Goal: Task Accomplishment & Management: Manage account settings

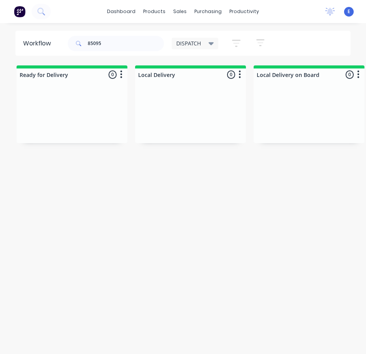
click at [116, 46] on input "85095" at bounding box center [126, 43] width 76 height 15
click at [116, 45] on input "85095" at bounding box center [126, 43] width 76 height 15
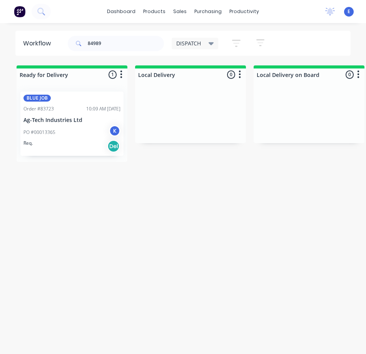
click at [63, 134] on div "PO #00013365 K" at bounding box center [71, 132] width 97 height 15
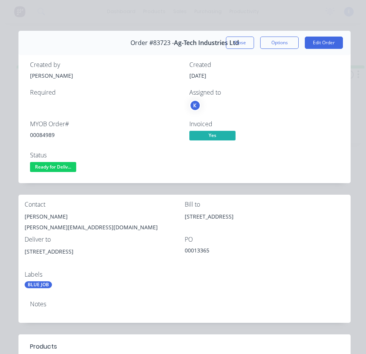
click at [46, 134] on div "00084989" at bounding box center [105, 135] width 150 height 8
click at [47, 134] on div "00084989" at bounding box center [105, 135] width 150 height 8
click at [47, 135] on div "00084989" at bounding box center [105, 135] width 150 height 8
copy div "00084989"
click at [30, 217] on div "[PERSON_NAME]" at bounding box center [105, 216] width 160 height 11
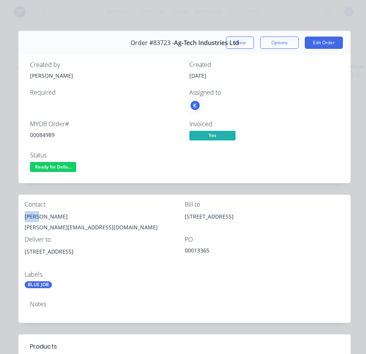
click at [30, 217] on div "[PERSON_NAME]" at bounding box center [105, 216] width 160 height 11
click at [30, 216] on div "[PERSON_NAME]" at bounding box center [105, 216] width 160 height 11
copy div "[PERSON_NAME]"
click at [59, 225] on div "[PERSON_NAME][EMAIL_ADDRESS][DOMAIN_NAME]" at bounding box center [105, 227] width 160 height 11
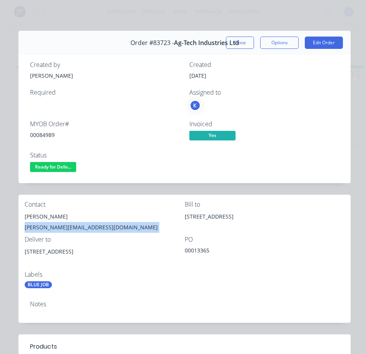
click at [59, 225] on div "[PERSON_NAME][EMAIL_ADDRESS][DOMAIN_NAME]" at bounding box center [105, 227] width 160 height 11
copy div "[PERSON_NAME][EMAIL_ADDRESS][DOMAIN_NAME]"
drag, startPoint x: 68, startPoint y: 252, endPoint x: 33, endPoint y: 254, distance: 34.3
click at [22, 257] on div "Contact [PERSON_NAME] [PERSON_NAME][EMAIL_ADDRESS][DOMAIN_NAME] Bill to [STREET…" at bounding box center [184, 245] width 332 height 100
copy div "[STREET_ADDRESS]"
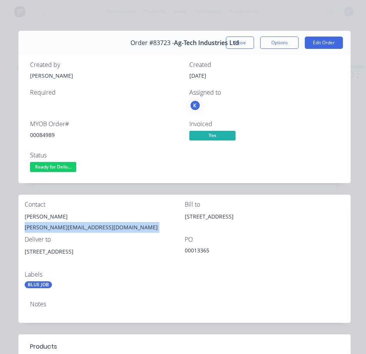
click at [44, 167] on span "Ready for Deliv..." at bounding box center [53, 167] width 46 height 10
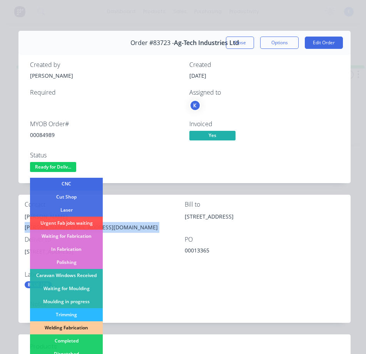
scroll to position [77, 0]
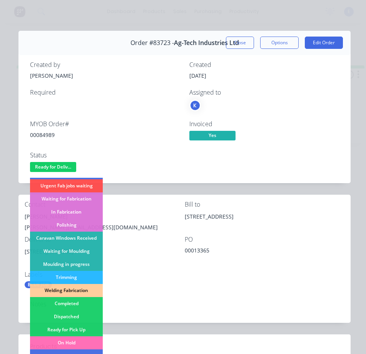
click at [78, 316] on div "Dispatched" at bounding box center [66, 316] width 73 height 13
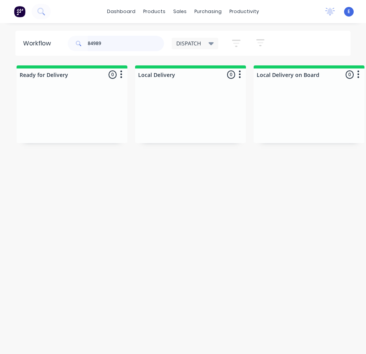
click at [107, 44] on input "84989" at bounding box center [126, 43] width 76 height 15
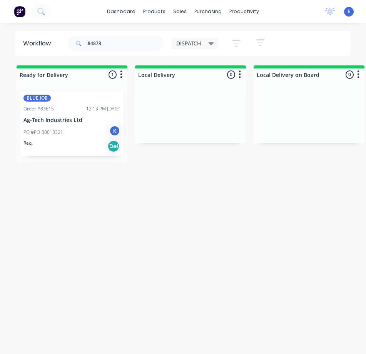
click at [85, 152] on div "Req. Del" at bounding box center [71, 146] width 97 height 13
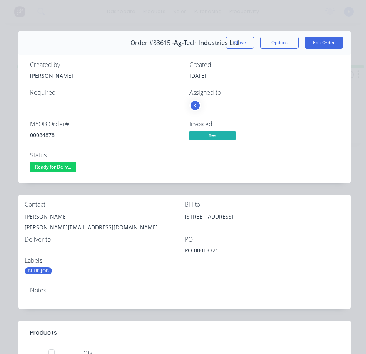
click at [41, 134] on div "00084878" at bounding box center [105, 135] width 150 height 8
click at [40, 136] on div "00084878" at bounding box center [105, 135] width 150 height 8
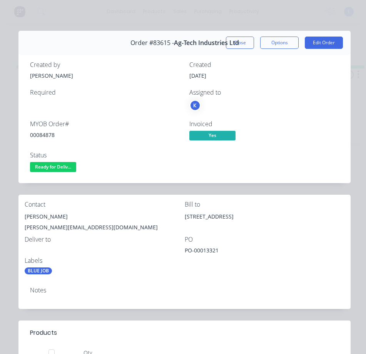
click at [29, 216] on div "[PERSON_NAME]" at bounding box center [105, 216] width 160 height 11
copy div "[PERSON_NAME]"
click at [43, 229] on div "[PERSON_NAME][EMAIL_ADDRESS][DOMAIN_NAME]" at bounding box center [105, 227] width 160 height 11
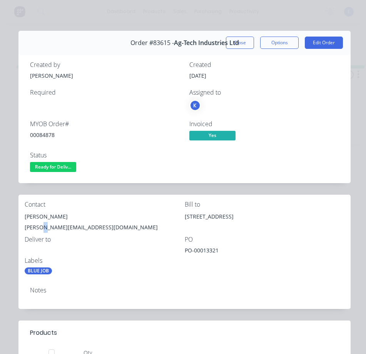
click at [43, 228] on div "[PERSON_NAME][EMAIL_ADDRESS][DOMAIN_NAME]" at bounding box center [105, 227] width 160 height 11
click at [42, 228] on div "[PERSON_NAME][EMAIL_ADDRESS][DOMAIN_NAME]" at bounding box center [105, 227] width 160 height 11
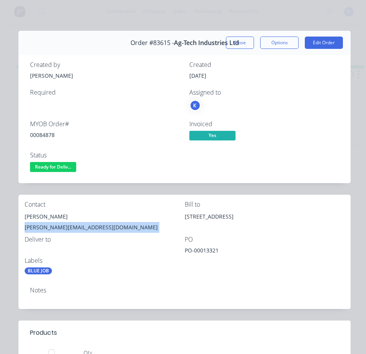
click at [42, 228] on div "[PERSON_NAME][EMAIL_ADDRESS][DOMAIN_NAME]" at bounding box center [105, 227] width 160 height 11
copy div "[PERSON_NAME][EMAIL_ADDRESS][DOMAIN_NAME]"
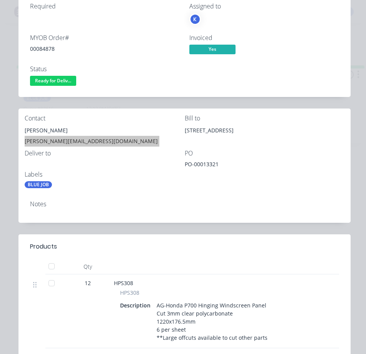
scroll to position [0, 0]
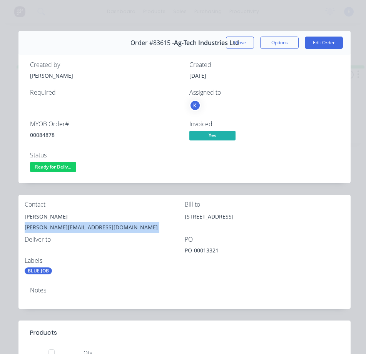
drag, startPoint x: 252, startPoint y: 215, endPoint x: 189, endPoint y: 219, distance: 63.6
click at [185, 217] on div "[STREET_ADDRESS]" at bounding box center [265, 216] width 160 height 11
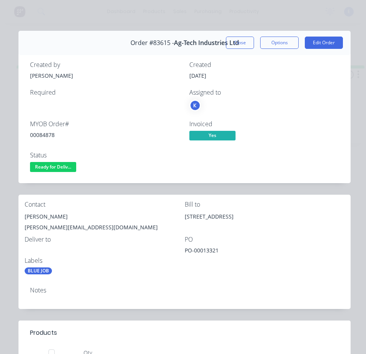
drag, startPoint x: 191, startPoint y: 219, endPoint x: 219, endPoint y: 232, distance: 31.3
click at [166, 230] on div "[PERSON_NAME][EMAIL_ADDRESS][DOMAIN_NAME]" at bounding box center [105, 227] width 160 height 11
drag, startPoint x: 225, startPoint y: 217, endPoint x: 182, endPoint y: 219, distance: 43.2
click at [185, 219] on div "[STREET_ADDRESS]" at bounding box center [265, 216] width 160 height 11
copy div "[STREET_ADDRESS]"
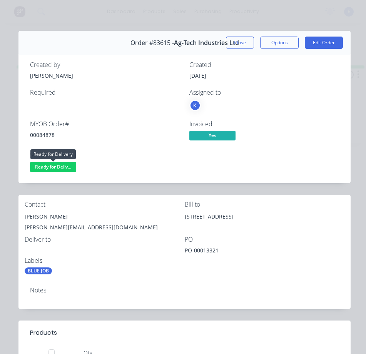
drag, startPoint x: 58, startPoint y: 165, endPoint x: 60, endPoint y: 172, distance: 7.1
click at [59, 167] on span "Ready for Deliv..." at bounding box center [53, 167] width 46 height 10
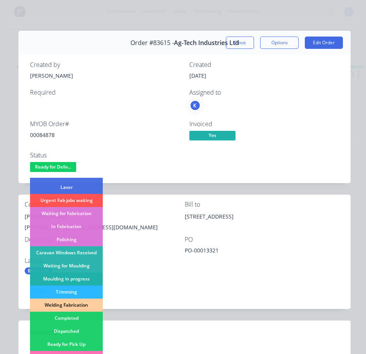
scroll to position [115, 0]
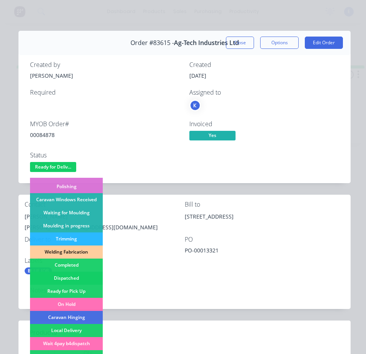
click at [67, 277] on div "Dispatched" at bounding box center [66, 278] width 73 height 13
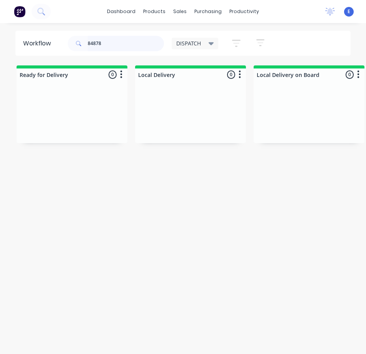
click at [110, 47] on input "84878" at bounding box center [126, 43] width 76 height 15
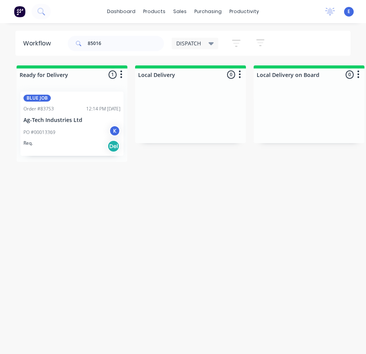
click at [72, 147] on div "Req. Del" at bounding box center [71, 146] width 97 height 13
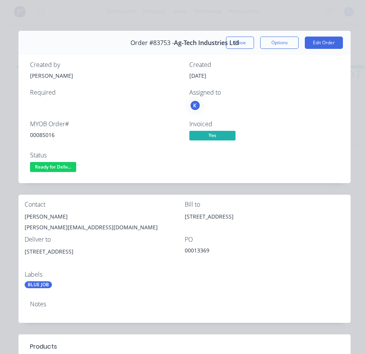
click at [44, 136] on div "00085016" at bounding box center [105, 135] width 150 height 8
click at [47, 136] on div "00085016" at bounding box center [105, 135] width 150 height 8
copy div "00085016"
click at [32, 215] on div "[PERSON_NAME]" at bounding box center [105, 216] width 160 height 11
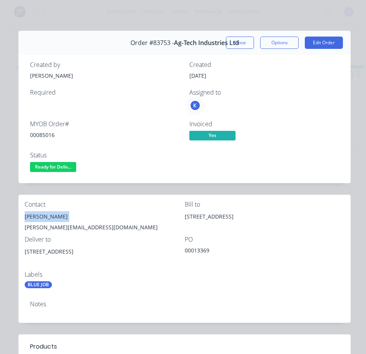
click at [32, 215] on div "[PERSON_NAME]" at bounding box center [105, 216] width 160 height 11
copy div "[PERSON_NAME]"
click at [59, 226] on div "[PERSON_NAME][EMAIL_ADDRESS][DOMAIN_NAME]" at bounding box center [105, 227] width 160 height 11
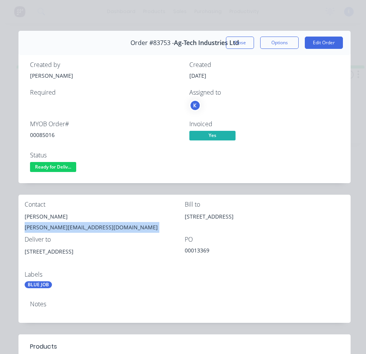
click at [59, 225] on div "[PERSON_NAME][EMAIL_ADDRESS][DOMAIN_NAME]" at bounding box center [105, 227] width 160 height 11
copy div "[PERSON_NAME][EMAIL_ADDRESS][DOMAIN_NAME]"
drag, startPoint x: 68, startPoint y: 252, endPoint x: 25, endPoint y: 252, distance: 43.5
click at [25, 252] on div "[STREET_ADDRESS]" at bounding box center [105, 251] width 160 height 11
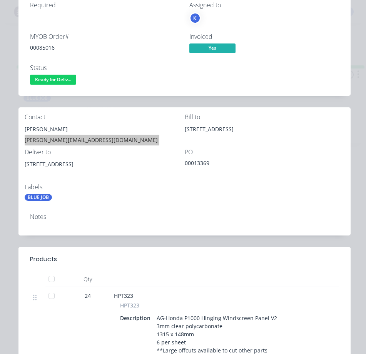
scroll to position [0, 0]
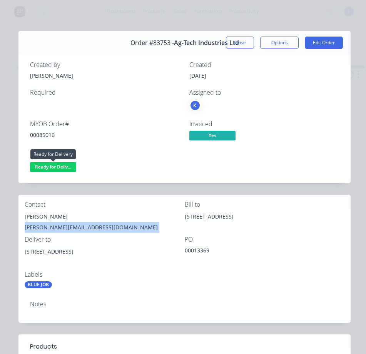
click at [55, 166] on span "Ready for Deliv..." at bounding box center [53, 167] width 46 height 10
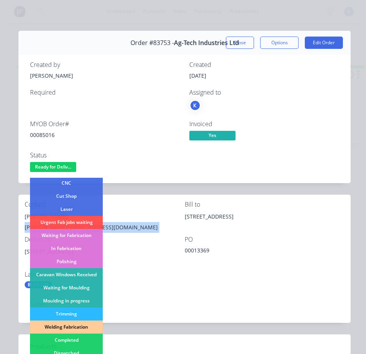
scroll to position [77, 0]
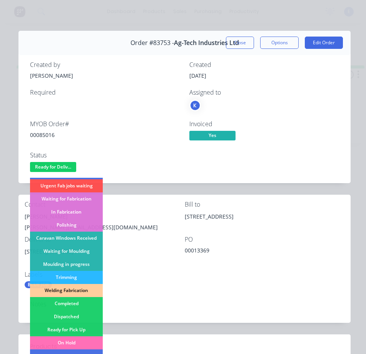
drag, startPoint x: 81, startPoint y: 314, endPoint x: 92, endPoint y: 305, distance: 14.2
click at [82, 314] on div "Dispatched" at bounding box center [66, 316] width 73 height 13
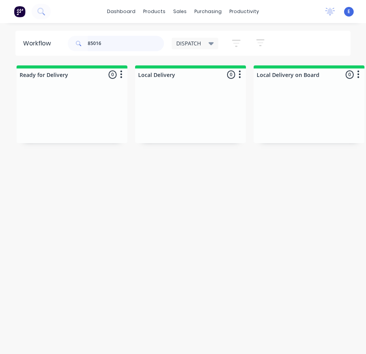
click at [115, 44] on input "85016" at bounding box center [126, 43] width 76 height 15
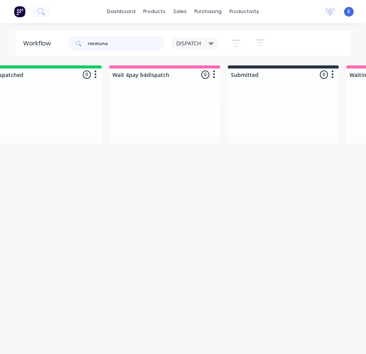
scroll to position [0, 0]
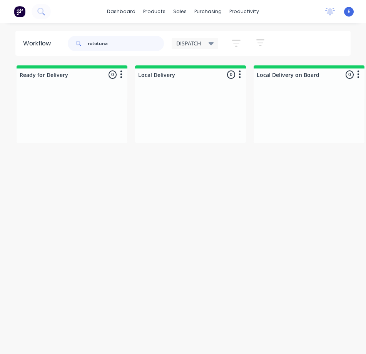
drag, startPoint x: 121, startPoint y: 43, endPoint x: 4, endPoint y: 20, distance: 119.2
click at [4, 20] on div "dashboard products sales purchasing productivity dashboard products Product Cat…" at bounding box center [183, 161] width 366 height 323
type input "rot"
drag, startPoint x: 113, startPoint y: 43, endPoint x: 15, endPoint y: 15, distance: 101.5
click at [15, 15] on div "dashboard products sales purchasing productivity dashboard products Product Cat…" at bounding box center [183, 161] width 366 height 323
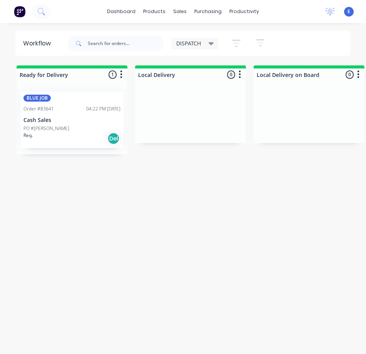
click at [72, 191] on div "Workflow DISPATCH Save new view None edit DISPATCH (Default) edit CUT SHOP edit…" at bounding box center [183, 192] width 366 height 323
click at [75, 191] on div "Workflow DISPATCH Save new view None edit DISPATCH (Default) edit CUT SHOP edit…" at bounding box center [183, 192] width 366 height 323
